Goal: Transaction & Acquisition: Purchase product/service

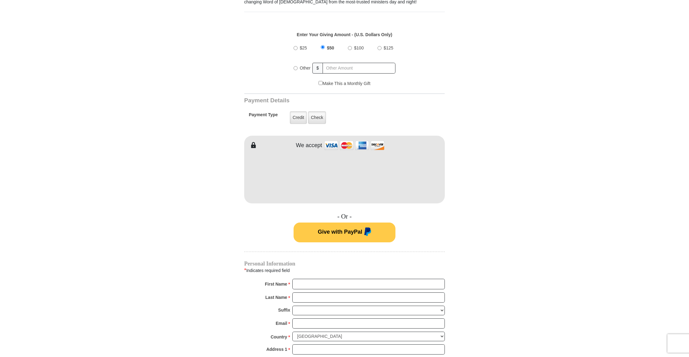
scroll to position [222, 0]
click at [321, 116] on label "Check" at bounding box center [317, 116] width 18 height 13
click at [0, 0] on input "Check" at bounding box center [0, 0] width 0 height 0
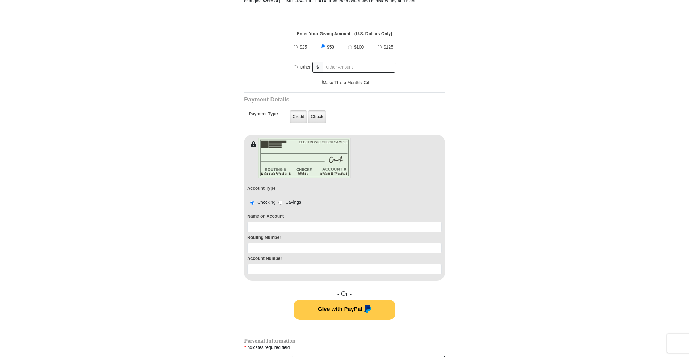
scroll to position [221, 0]
drag, startPoint x: 392, startPoint y: 228, endPoint x: 395, endPoint y: 227, distance: 3.2
type input "[PERSON_NAME] [PERSON_NAME]"
click at [290, 247] on input at bounding box center [344, 248] width 194 height 10
type input "071921891"
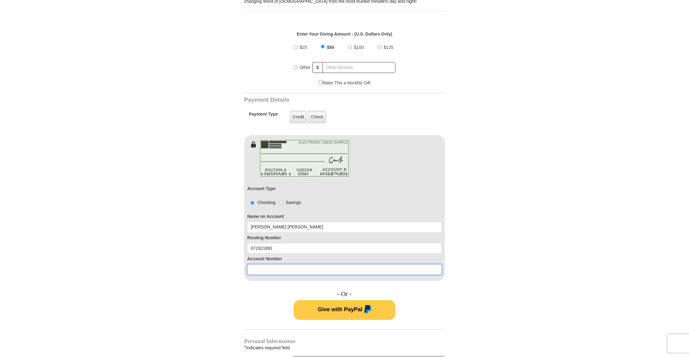
click at [365, 269] on input at bounding box center [344, 269] width 194 height 10
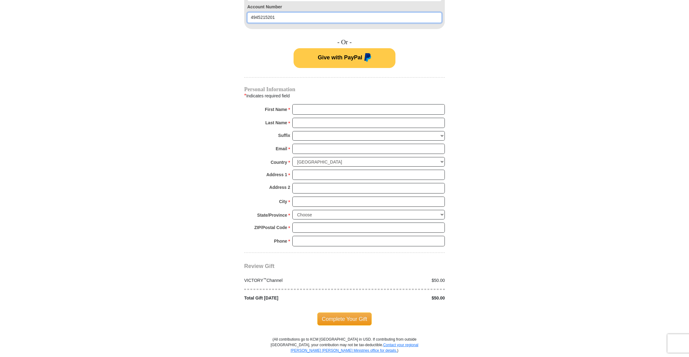
scroll to position [473, 0]
type input "4945215201"
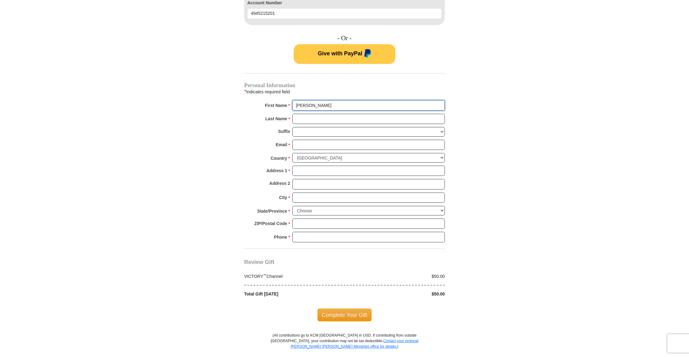
type input "[PERSON_NAME]"
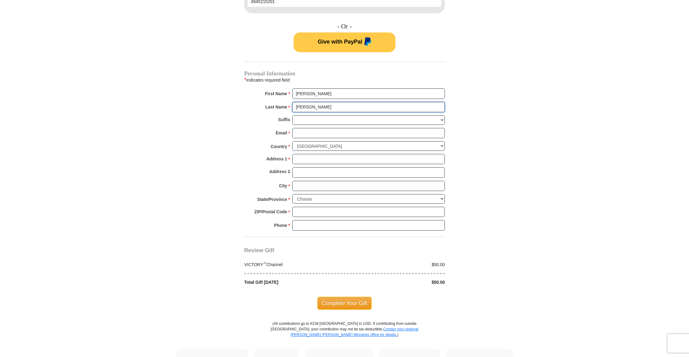
scroll to position [490, 0]
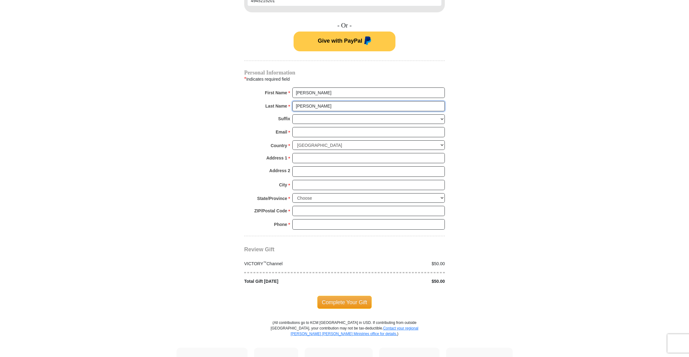
type input "[PERSON_NAME]"
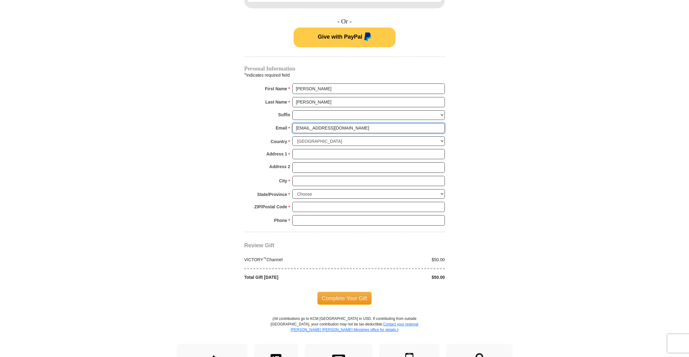
scroll to position [494, 0]
type input "[EMAIL_ADDRESS][DOMAIN_NAME]"
type input "10408 BywayDr."
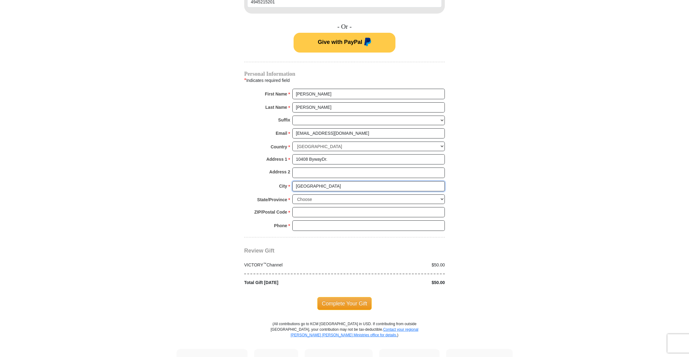
scroll to position [488, 0]
type input "[GEOGRAPHIC_DATA]"
select select "[GEOGRAPHIC_DATA]"
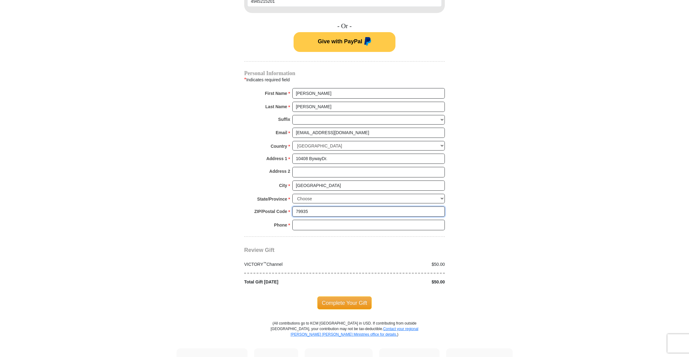
type input "79935"
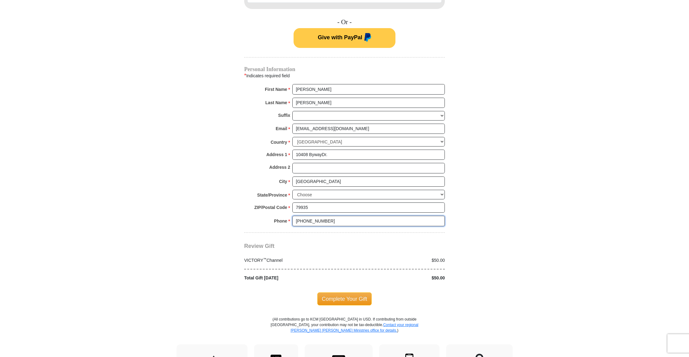
scroll to position [495, 0]
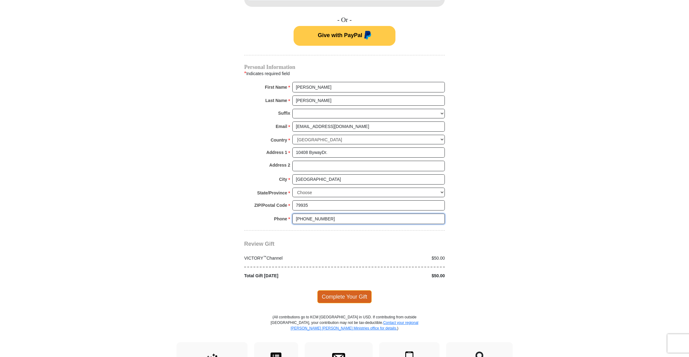
type input "[PHONE_NUMBER]"
click at [353, 290] on span "Complete Your Gift" at bounding box center [344, 296] width 55 height 13
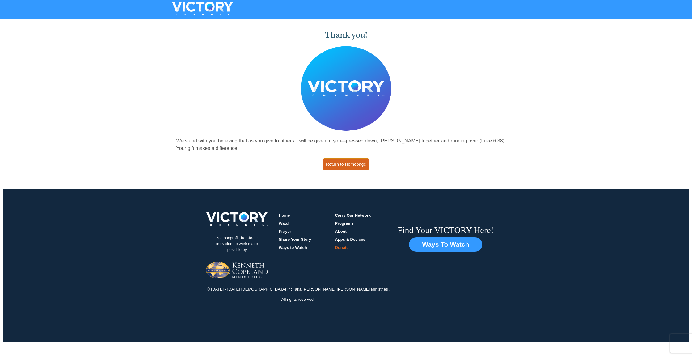
click at [349, 164] on link "Return to Homepage" at bounding box center [346, 164] width 46 height 12
